Goal: Information Seeking & Learning: Learn about a topic

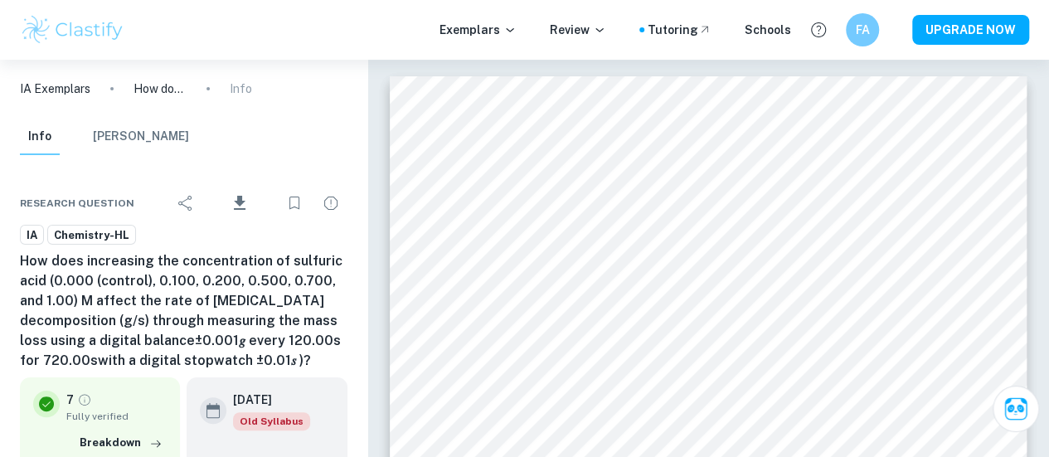
drag, startPoint x: 18, startPoint y: 256, endPoint x: 323, endPoint y: 361, distance: 322.4
copy h6 "How does increasing the concentration of sulfuric acid (0.000 (control), 0.100,…"
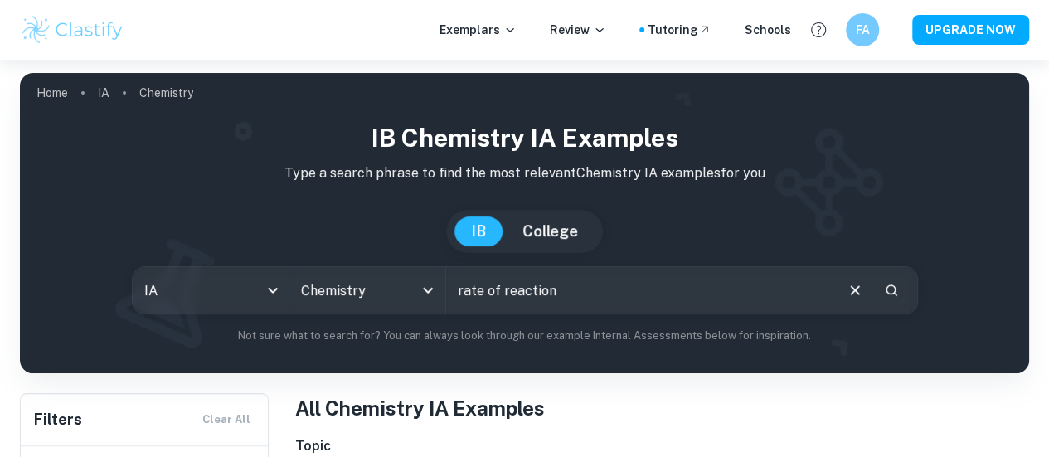
type input "rate of reaction"
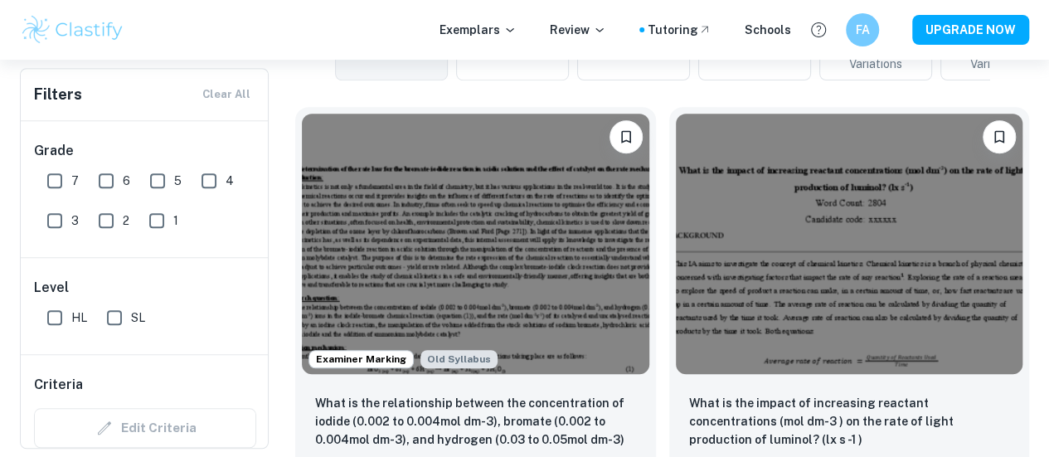
scroll to position [481, 0]
